Goal: Check status: Check status

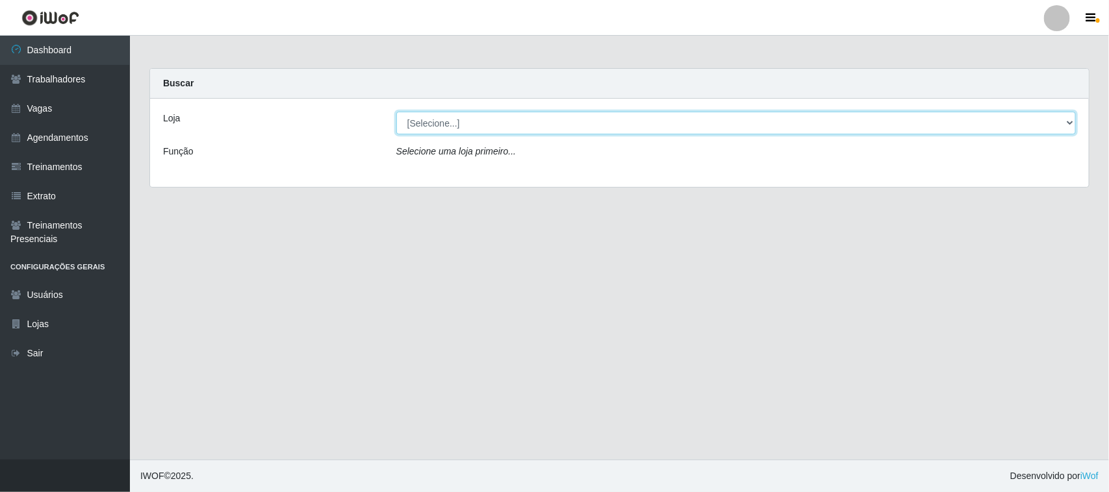
drag, startPoint x: 723, startPoint y: 123, endPoint x: 722, endPoint y: 130, distance: 6.6
click at [723, 123] on select "[Selecione...] Nordestão - [GEOGRAPHIC_DATA]" at bounding box center [735, 123] width 679 height 23
select select "420"
click at [396, 112] on select "[Selecione...] Nordestão - [GEOGRAPHIC_DATA]" at bounding box center [735, 123] width 679 height 23
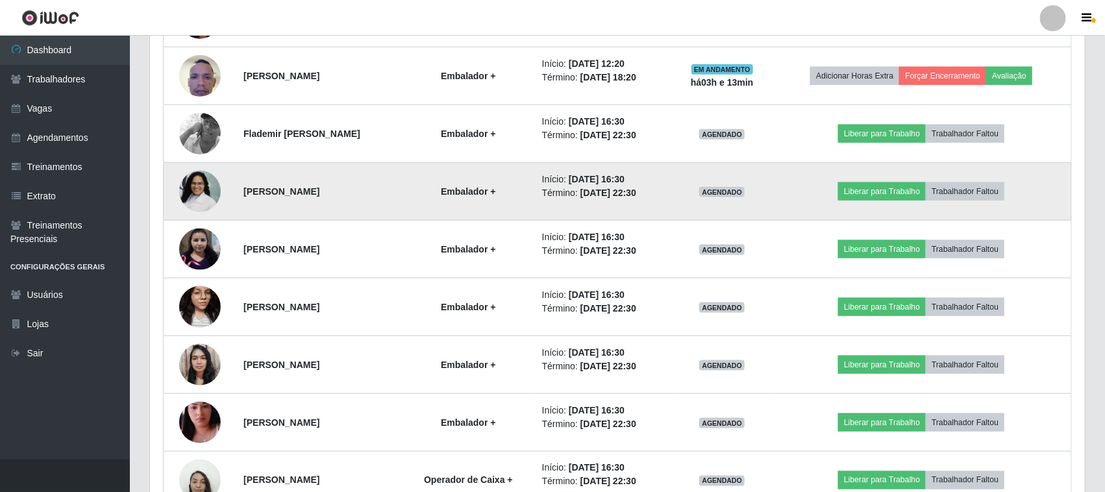
scroll to position [719, 0]
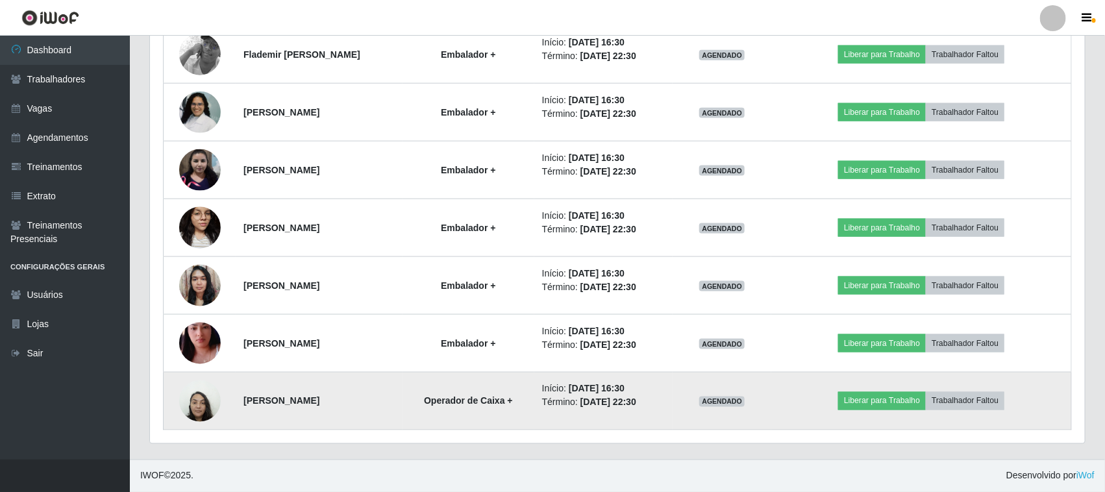
click at [192, 405] on img at bounding box center [200, 400] width 42 height 55
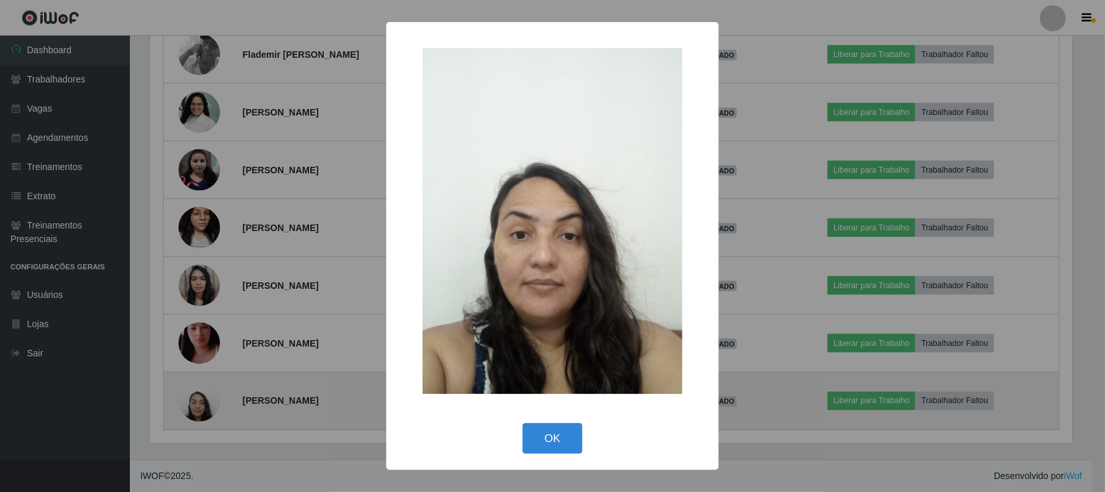
scroll to position [270, 926]
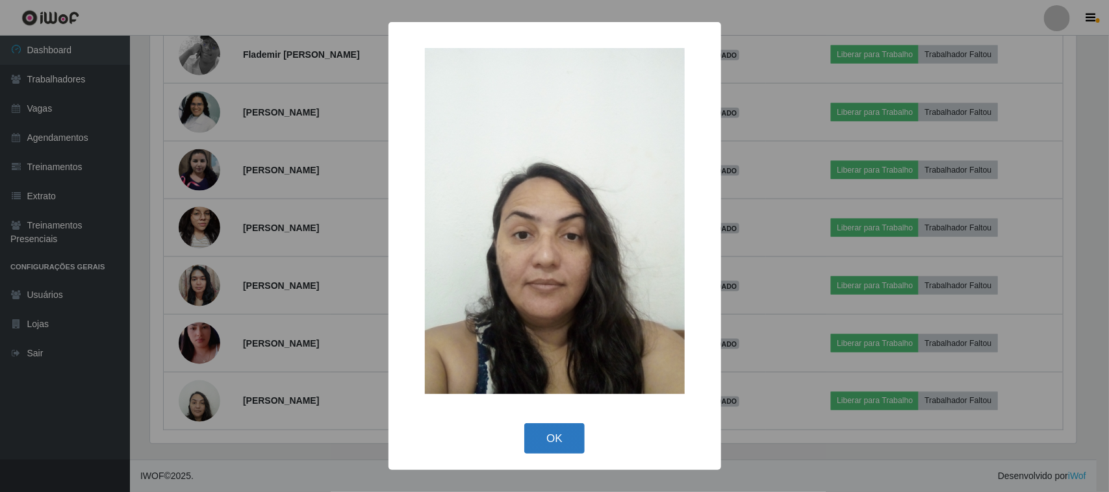
click at [570, 445] on button "OK" at bounding box center [554, 438] width 60 height 31
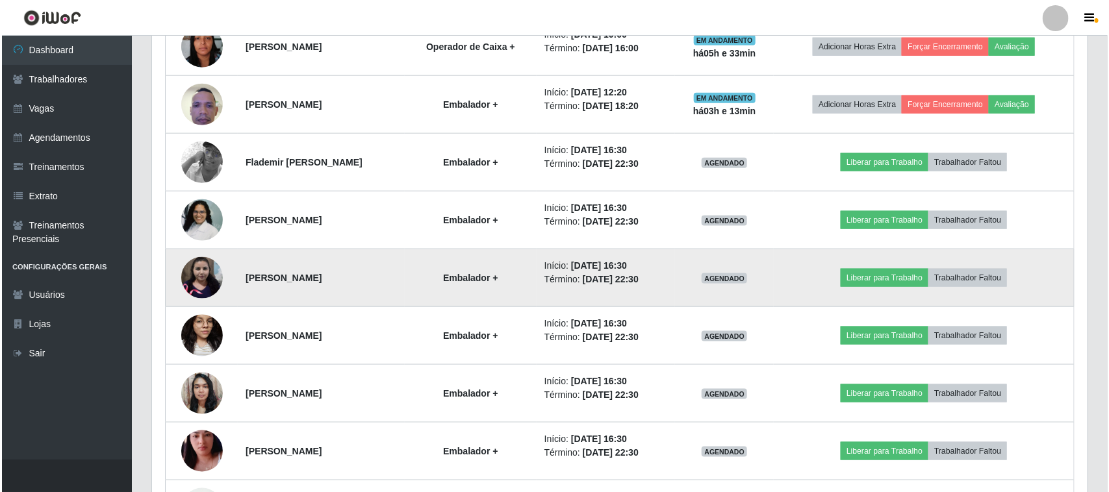
scroll to position [719, 0]
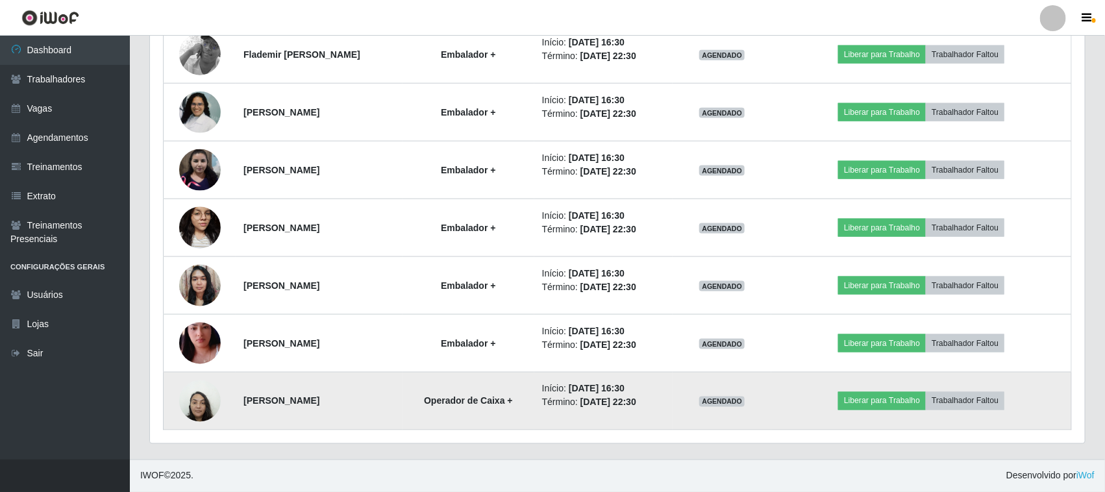
click at [193, 414] on img at bounding box center [200, 400] width 42 height 55
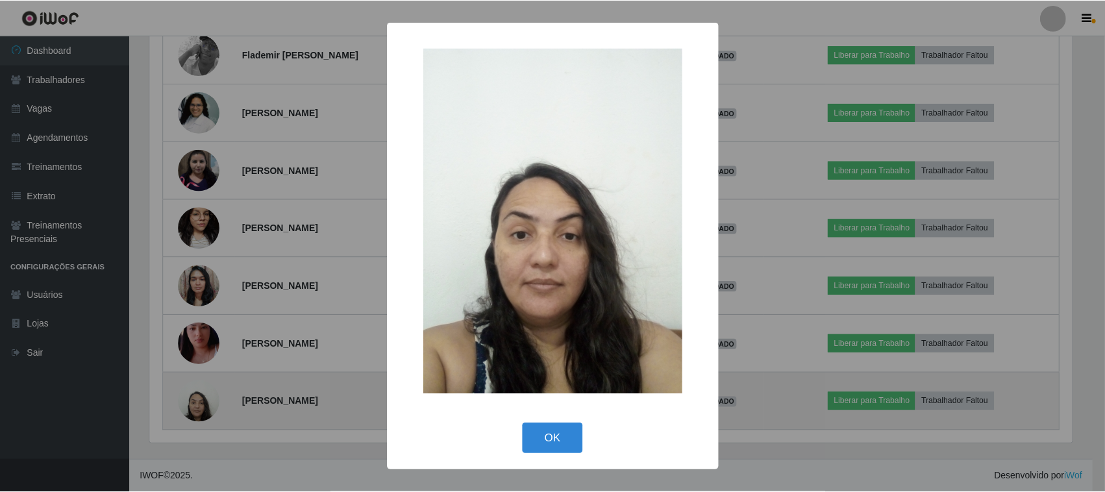
scroll to position [270, 926]
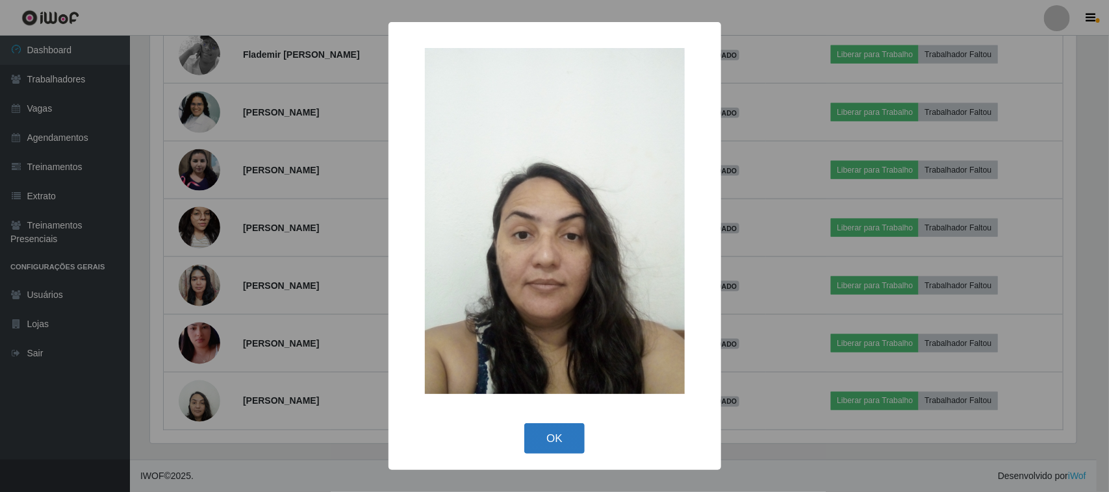
click at [540, 437] on button "OK" at bounding box center [554, 438] width 60 height 31
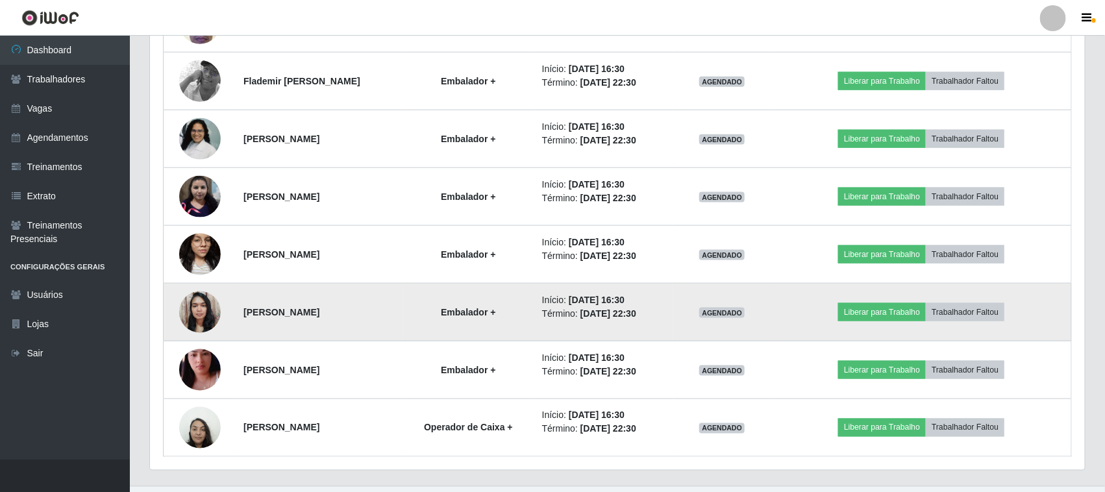
scroll to position [719, 0]
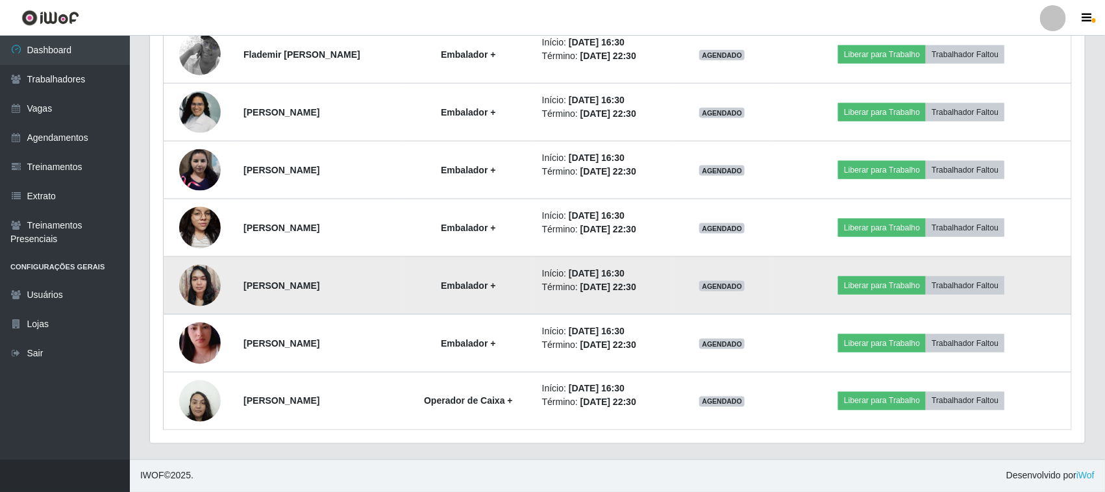
click at [187, 345] on img at bounding box center [200, 344] width 42 height 74
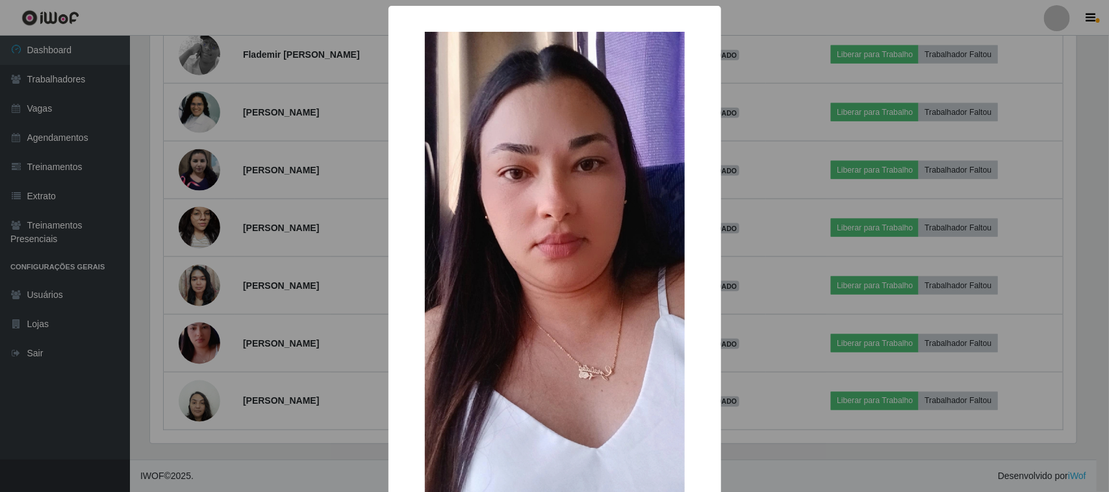
click at [186, 293] on div "× OK Cancel" at bounding box center [554, 246] width 1109 height 492
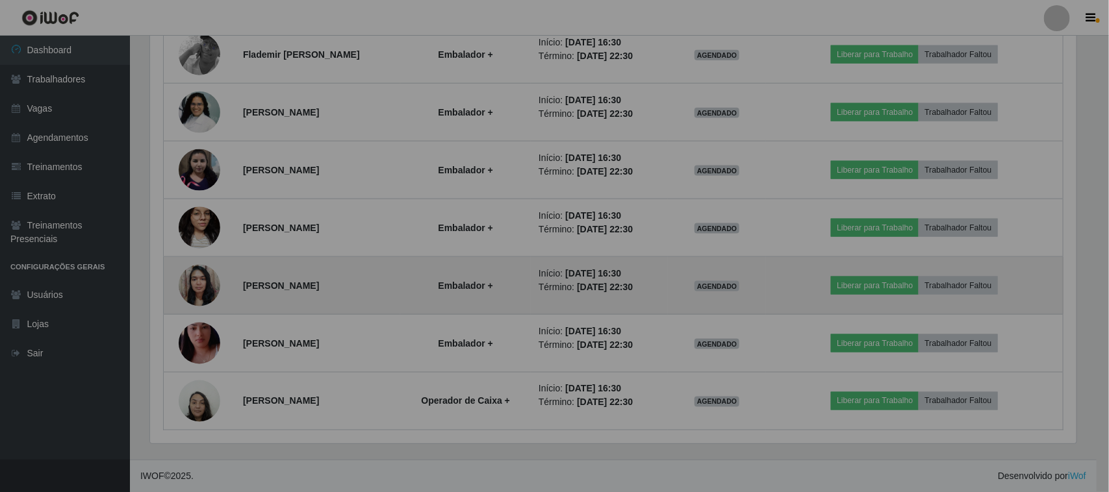
scroll to position [270, 935]
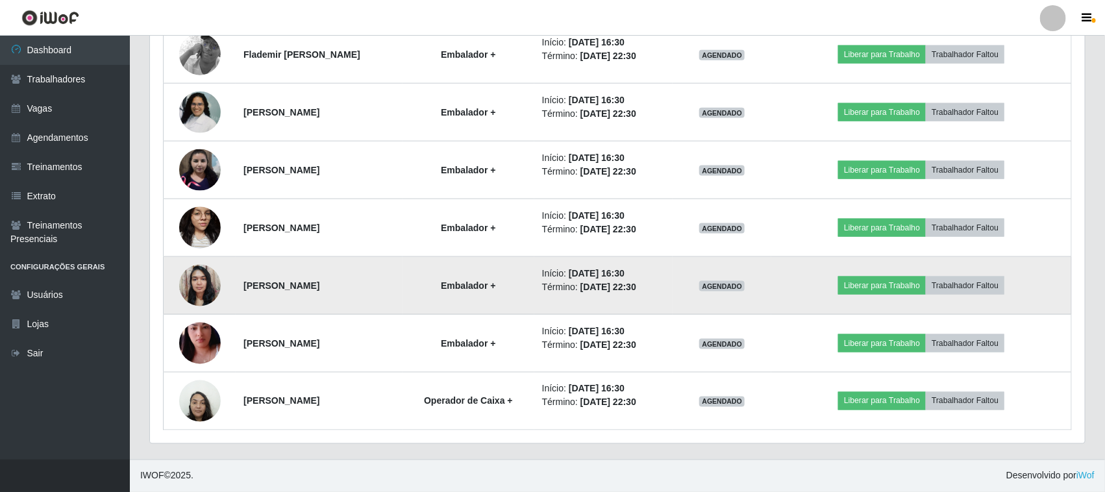
click at [195, 287] on img at bounding box center [200, 285] width 42 height 55
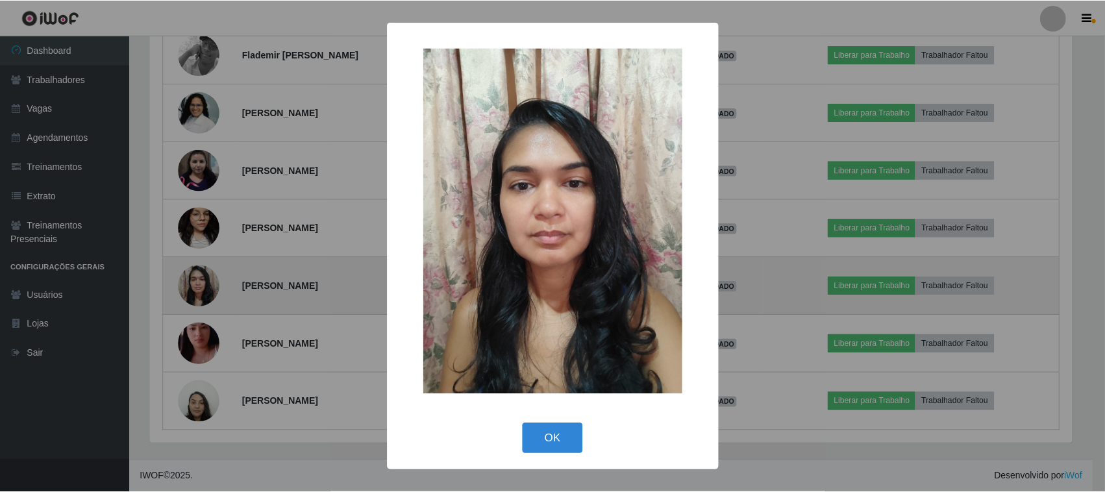
scroll to position [270, 926]
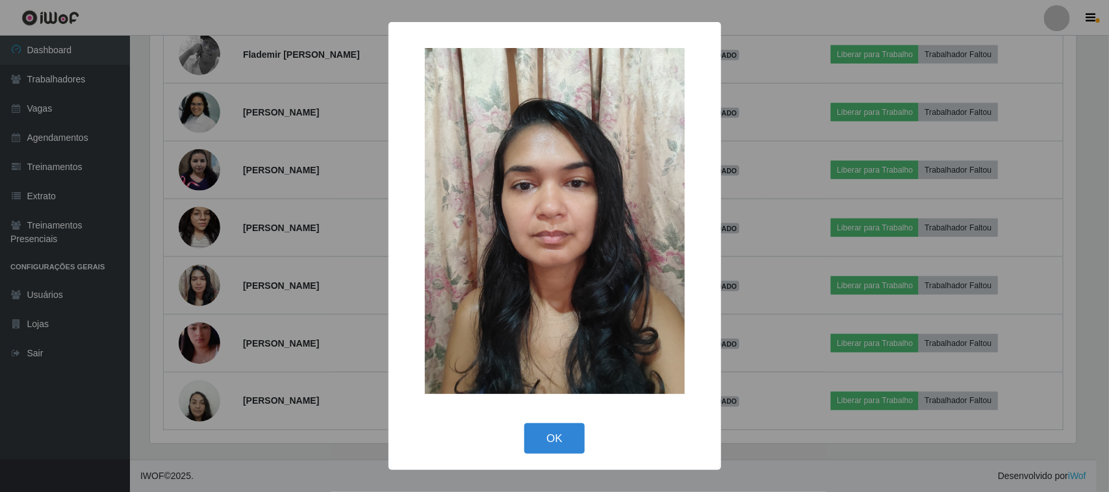
click at [181, 226] on div "× OK Cancel" at bounding box center [554, 246] width 1109 height 492
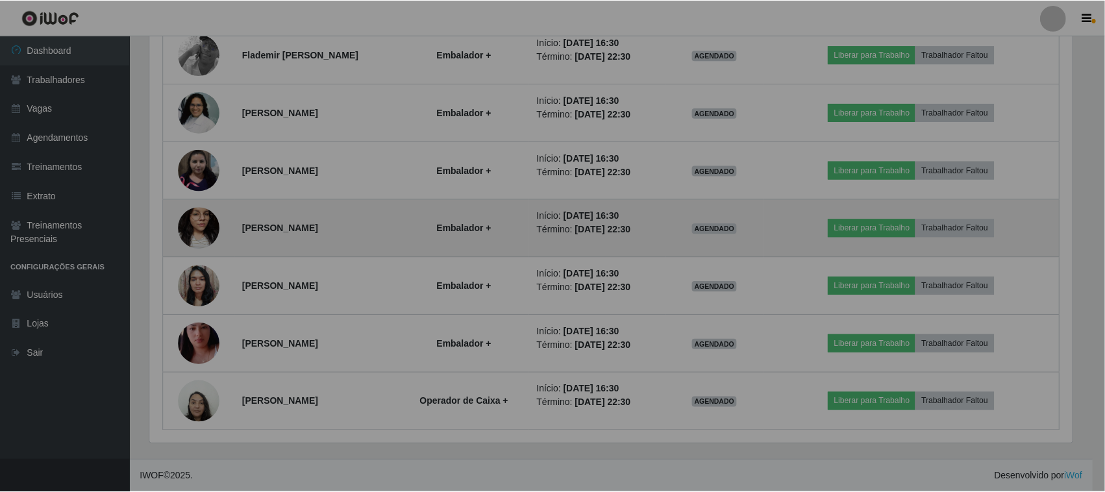
scroll to position [270, 935]
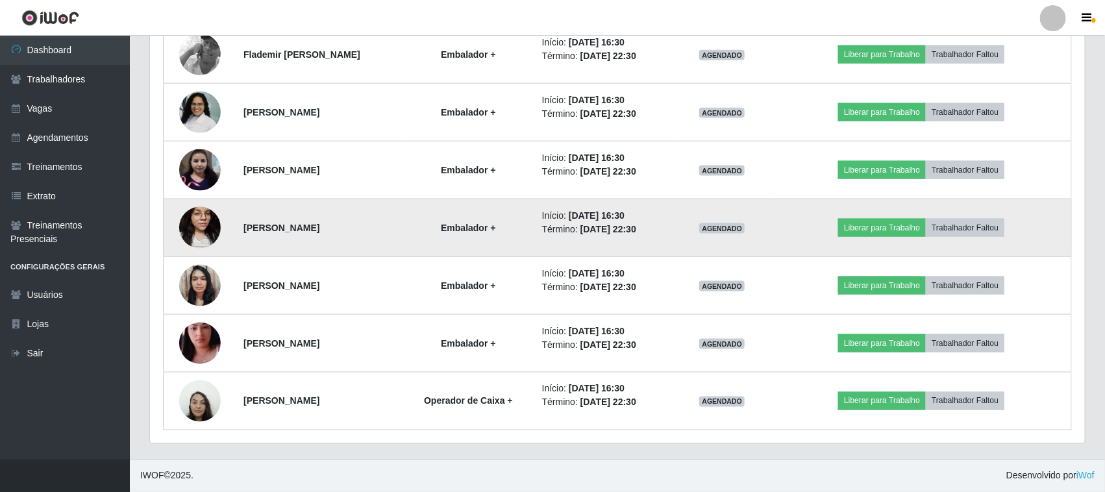
click at [198, 218] on img at bounding box center [200, 227] width 42 height 55
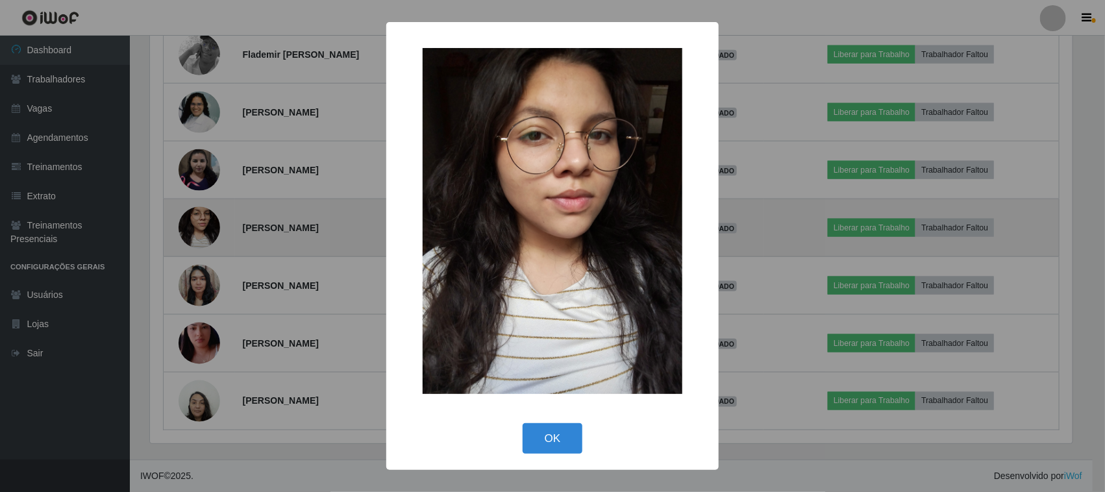
scroll to position [270, 926]
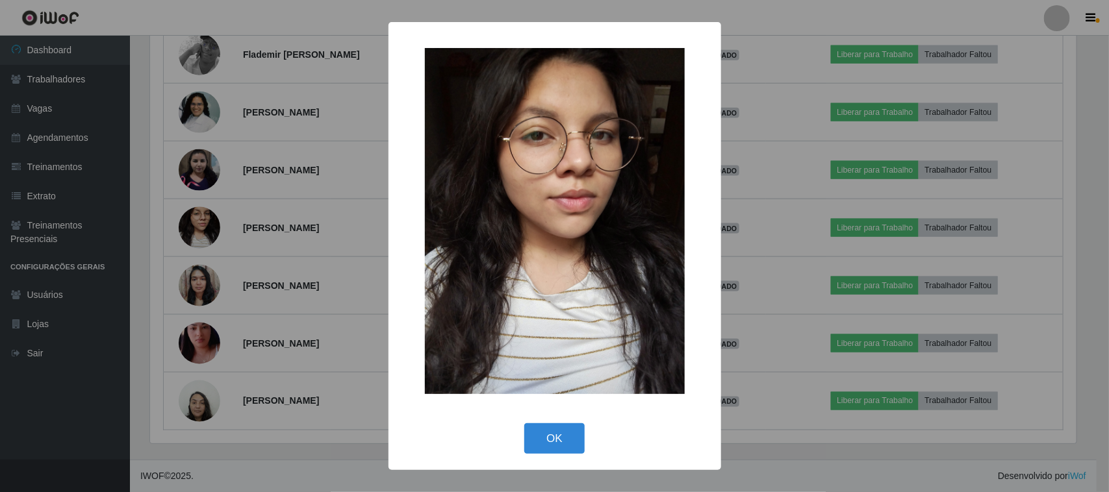
click at [215, 175] on div "× OK Cancel" at bounding box center [554, 246] width 1109 height 492
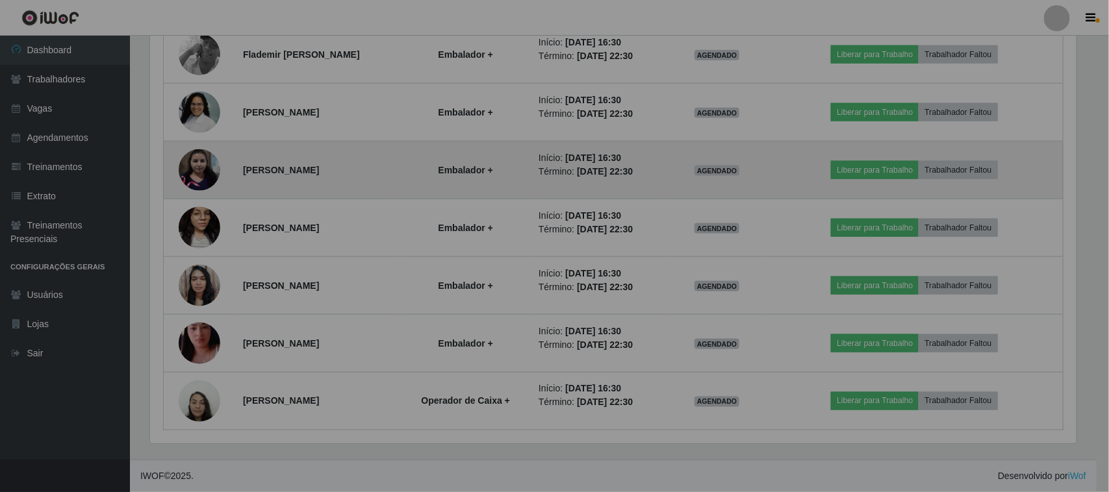
scroll to position [0, 0]
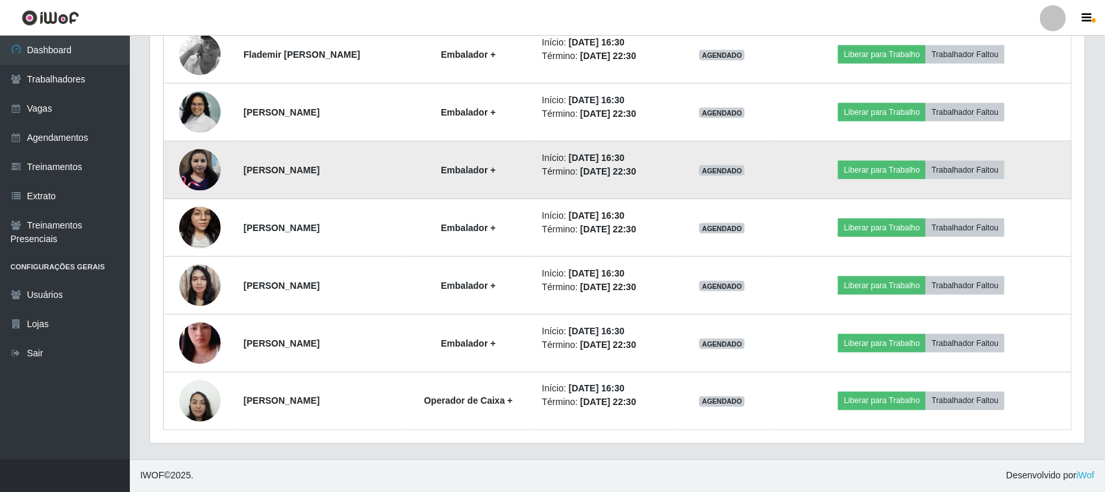
click at [201, 177] on img at bounding box center [200, 170] width 42 height 42
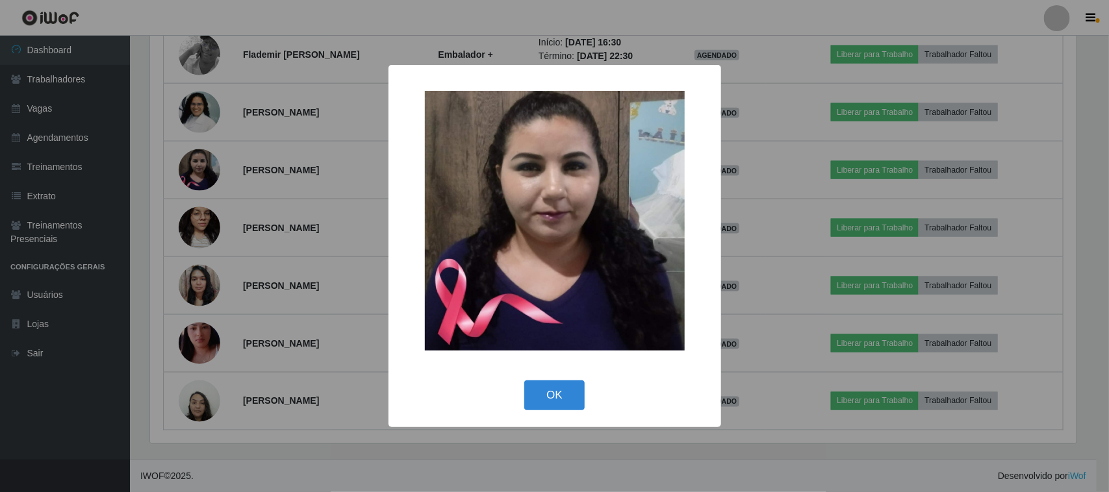
click at [199, 170] on div "× OK Cancel" at bounding box center [554, 246] width 1109 height 492
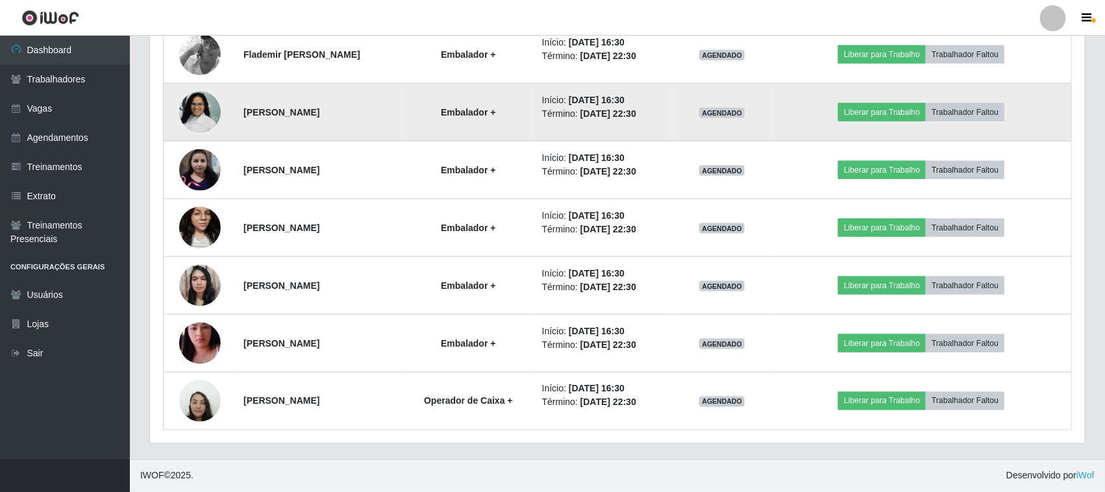
click at [188, 123] on img at bounding box center [200, 112] width 42 height 83
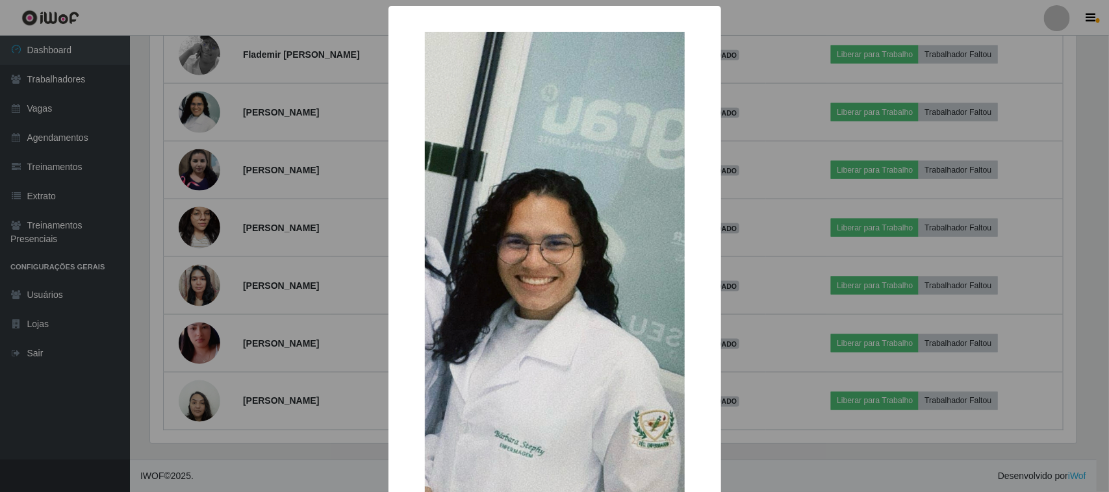
click at [261, 122] on div "× OK Cancel" at bounding box center [554, 246] width 1109 height 492
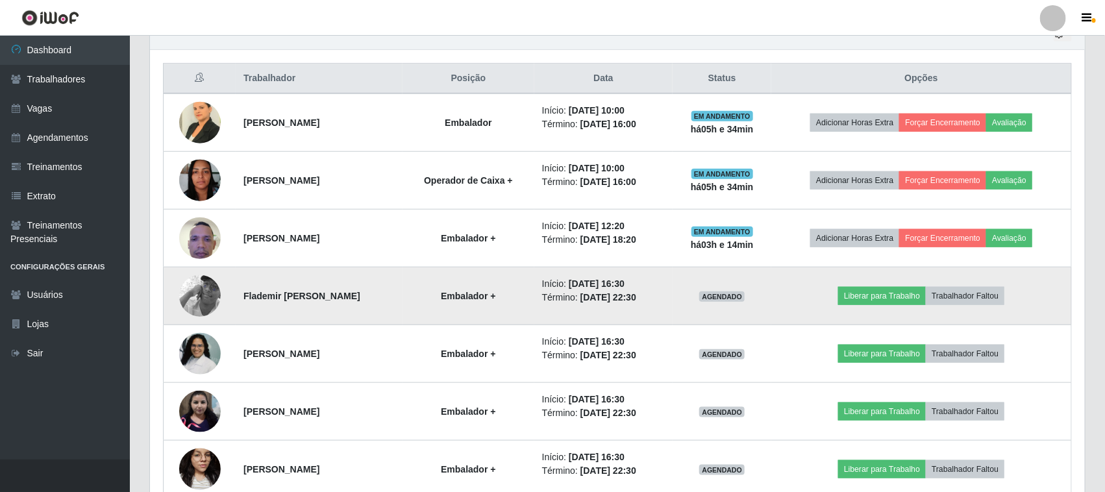
click at [206, 302] on img at bounding box center [200, 296] width 42 height 74
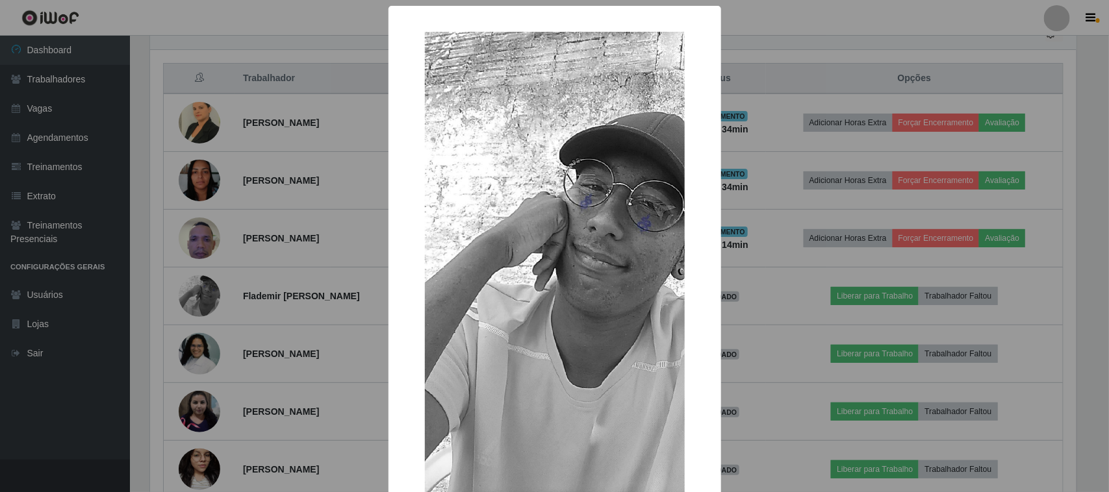
click at [244, 322] on div "× OK Cancel" at bounding box center [554, 246] width 1109 height 492
